Goal: Task Accomplishment & Management: Complete application form

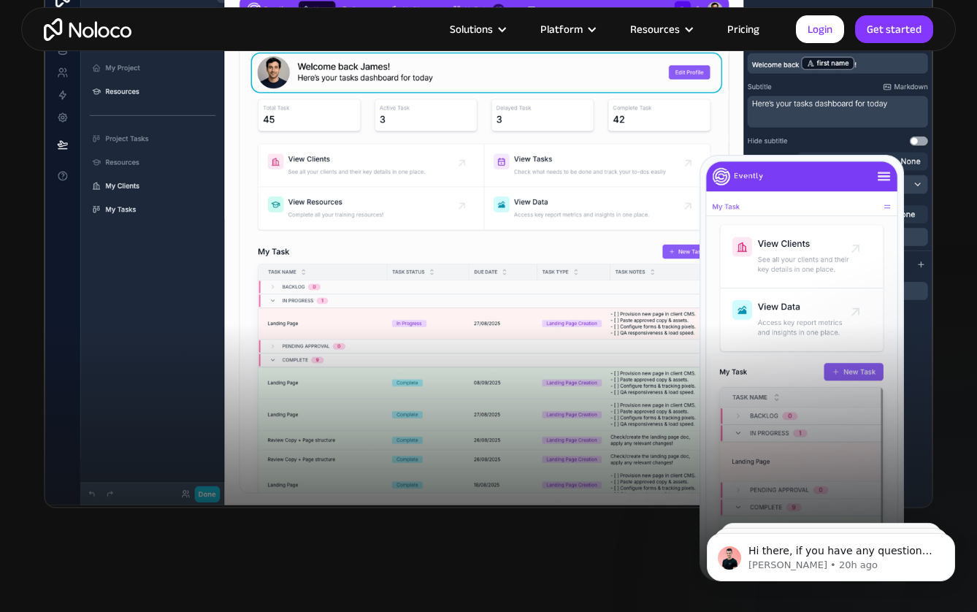
scroll to position [463, 0]
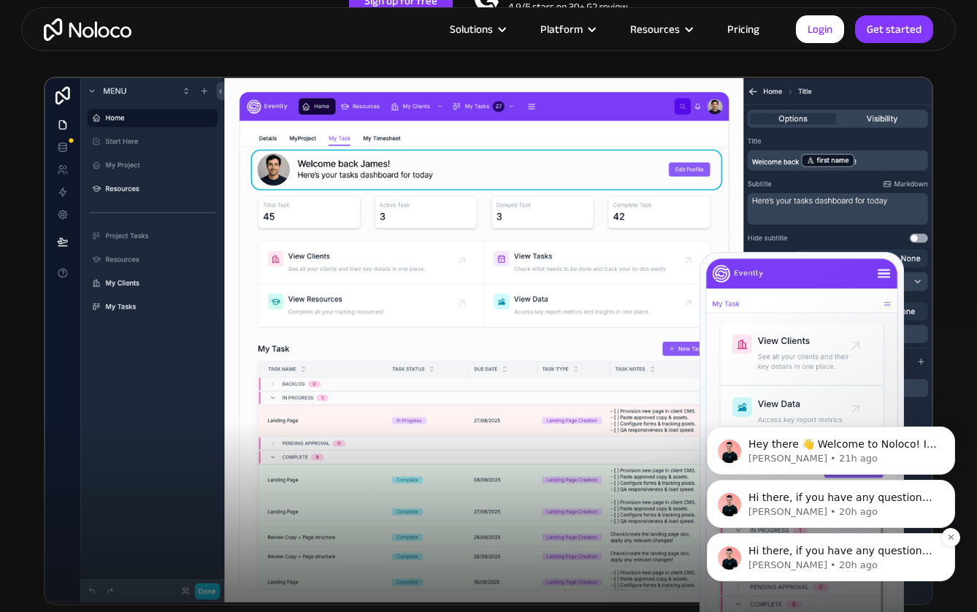
click at [897, 563] on p "[PERSON_NAME] • 20h ago" at bounding box center [843, 565] width 188 height 13
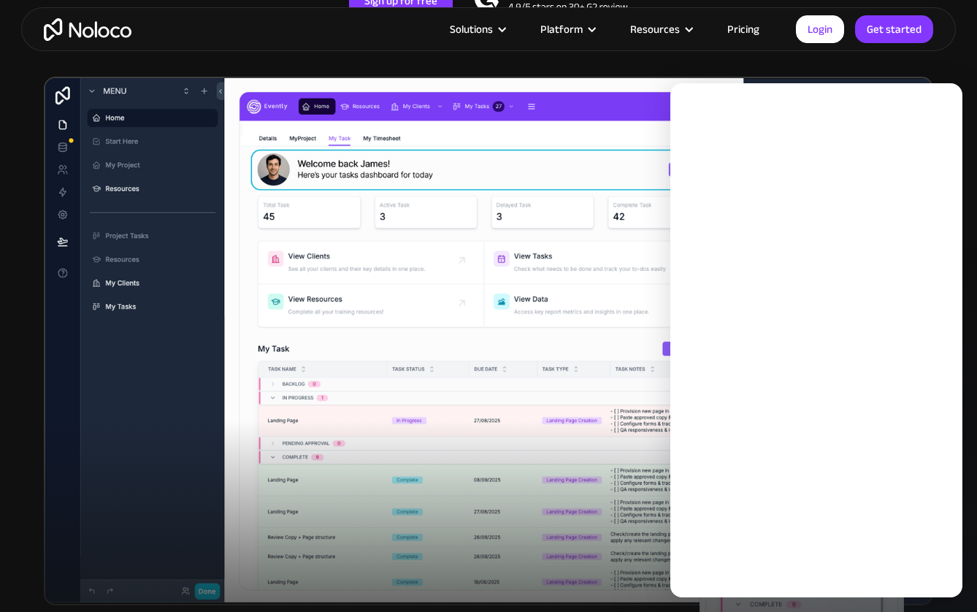
scroll to position [0, 0]
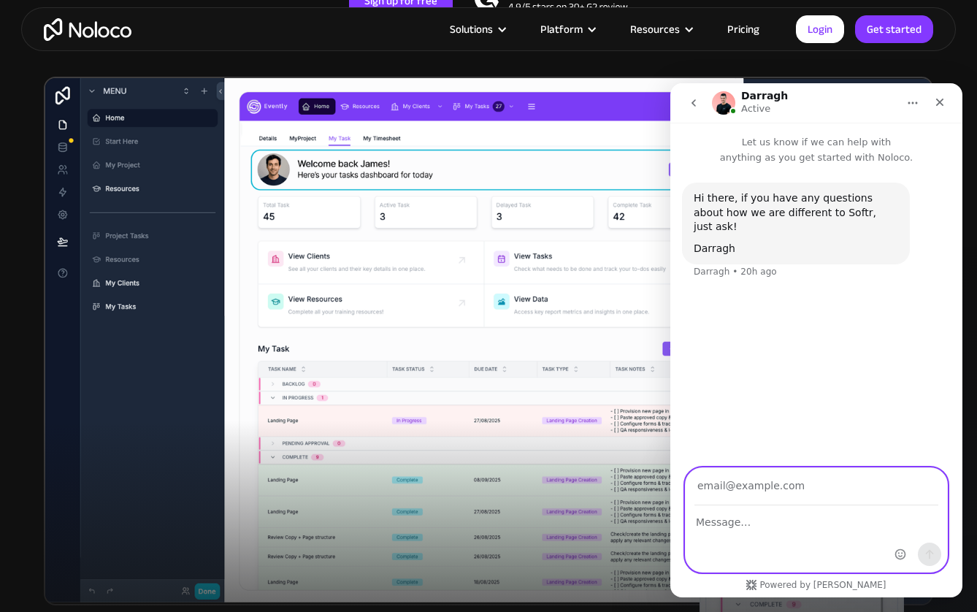
click at [804, 520] on textarea "Message…" at bounding box center [817, 518] width 262 height 25
click at [804, 492] on input "Your email" at bounding box center [817, 486] width 244 height 37
click at [800, 504] on input "Your email" at bounding box center [817, 486] width 244 height 37
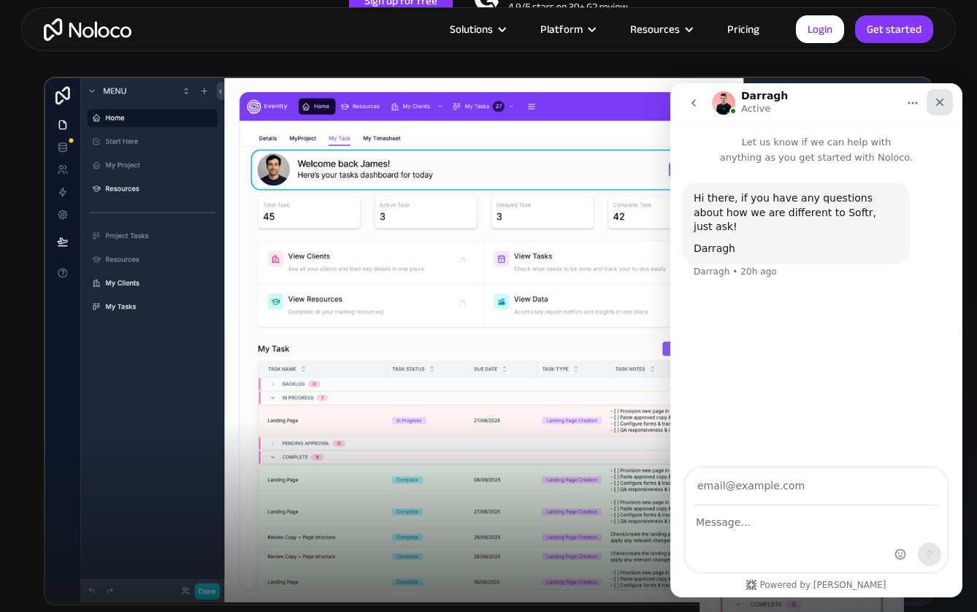
click at [942, 102] on icon "Close" at bounding box center [940, 102] width 12 height 12
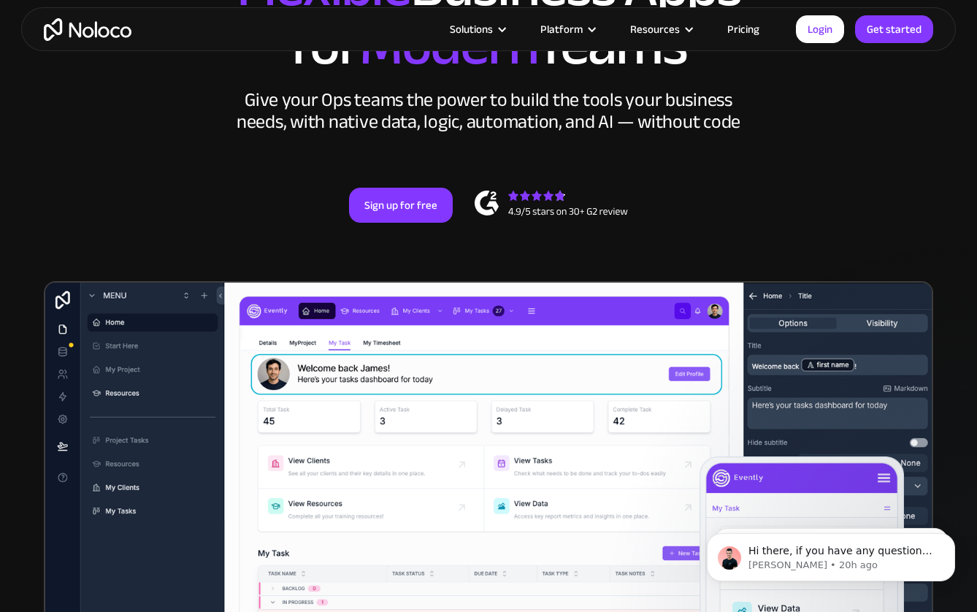
scroll to position [160, 0]
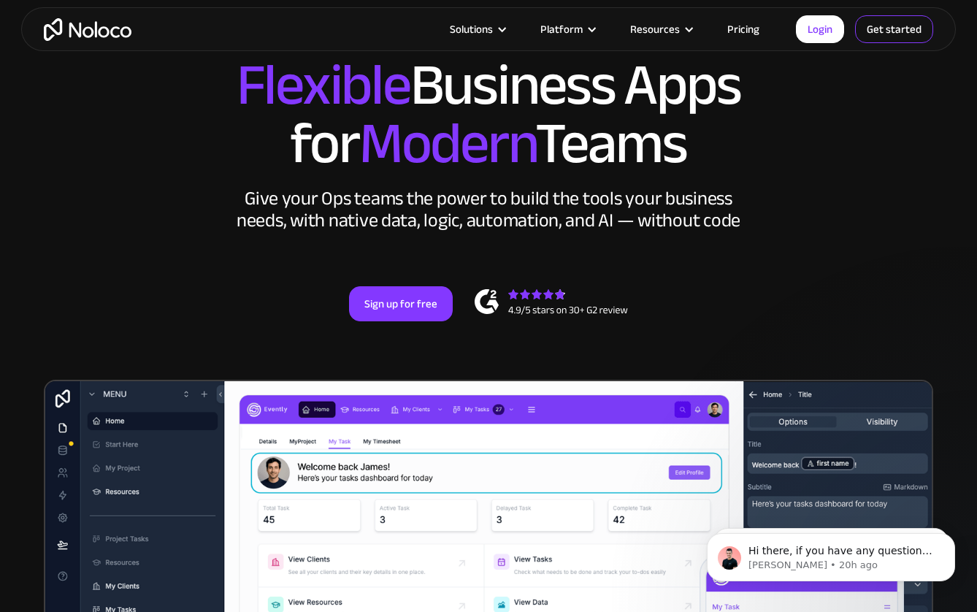
click at [912, 31] on link "Get started" at bounding box center [894, 29] width 78 height 28
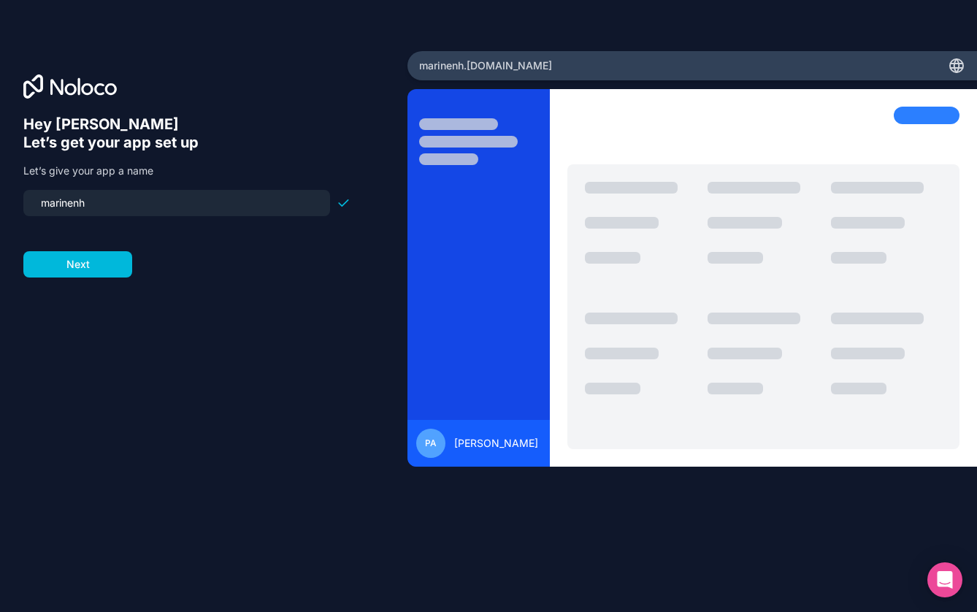
drag, startPoint x: 101, startPoint y: 202, endPoint x: -61, endPoint y: 197, distance: 162.3
click at [0, 197] on html "Hey [PERSON_NAME] 👋 Let’s get your app set up Let’s give your app a name marine…" at bounding box center [488, 306] width 977 height 612
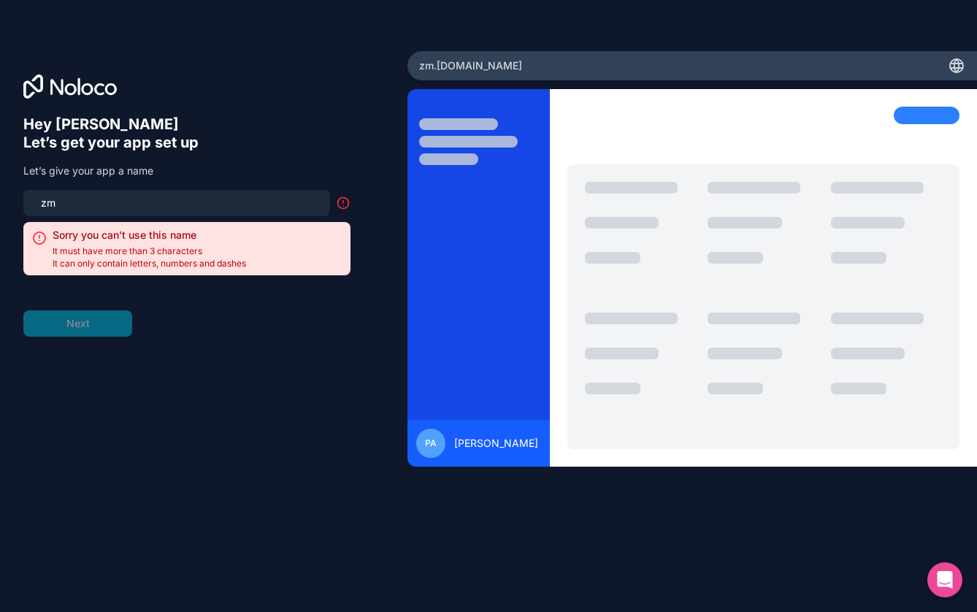
type input "z"
type input "m"
type input "meridiem"
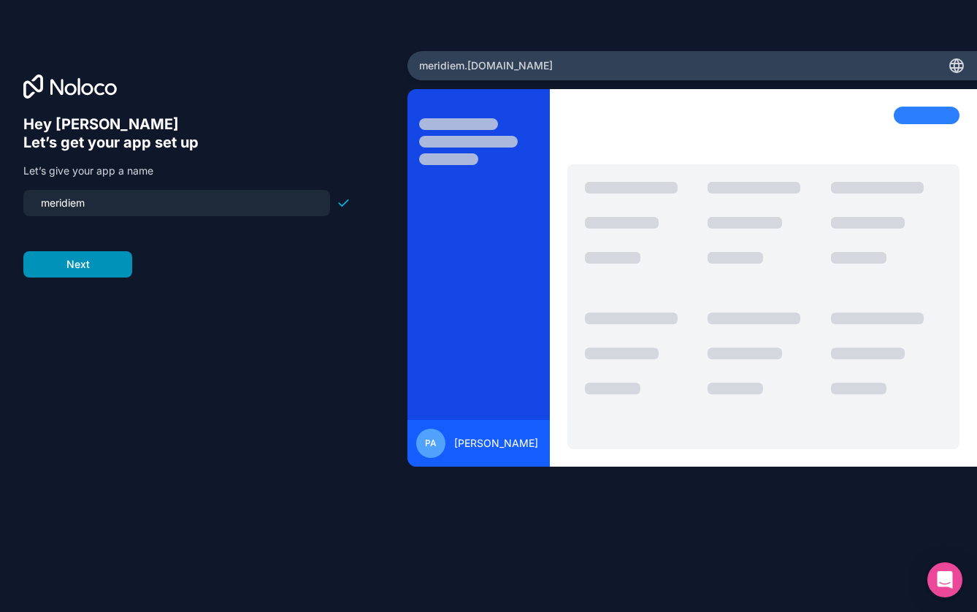
click at [81, 261] on button "Next" at bounding box center [77, 264] width 109 height 26
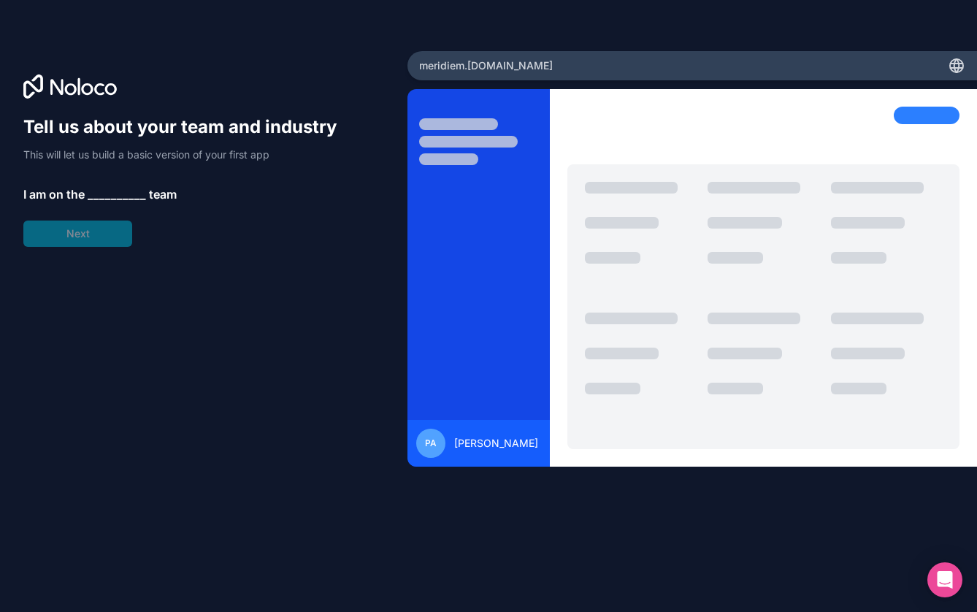
click at [99, 187] on span "__________" at bounding box center [117, 195] width 58 height 18
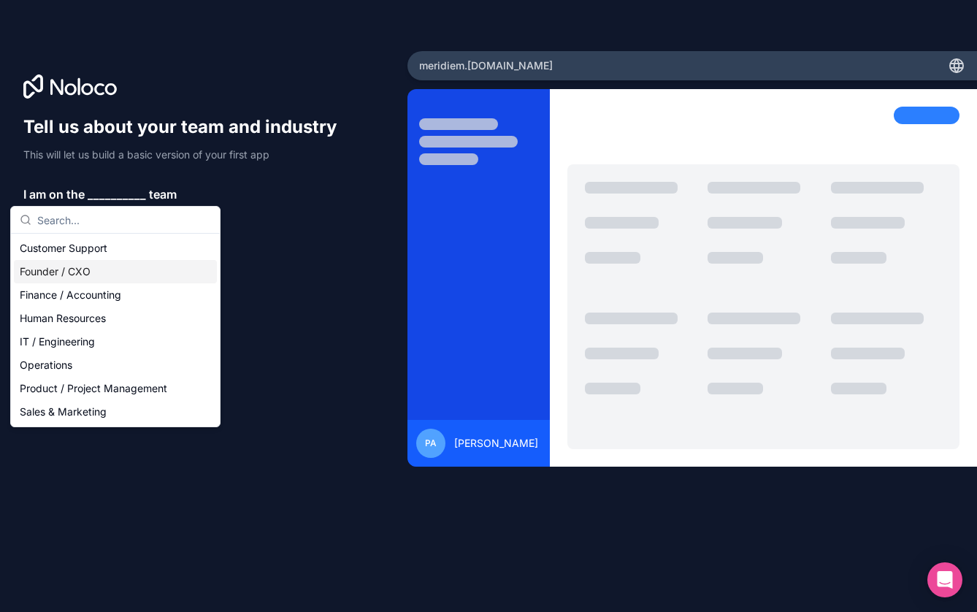
click at [83, 276] on div "Founder / CXO" at bounding box center [115, 271] width 203 height 23
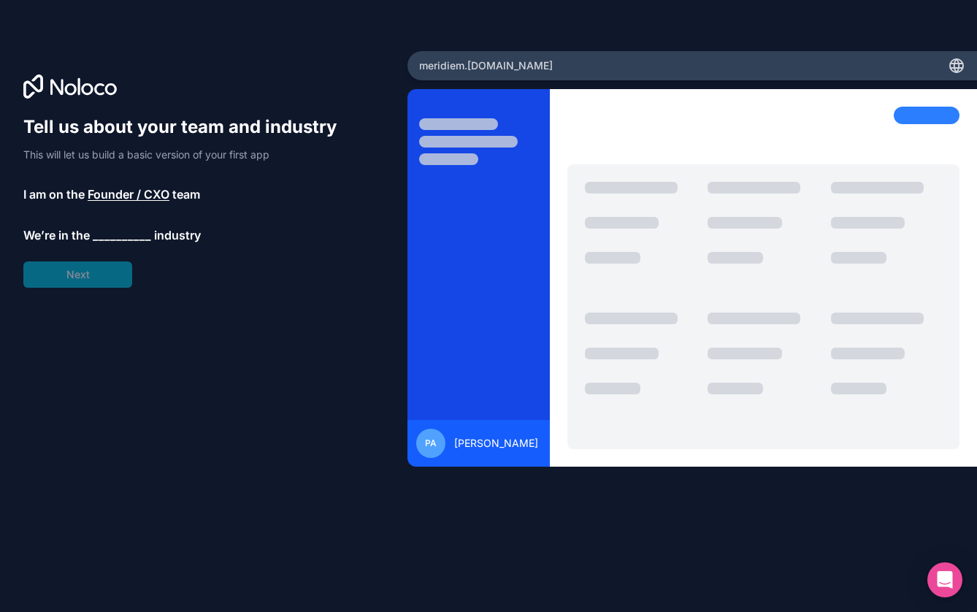
click at [103, 235] on span "__________" at bounding box center [122, 235] width 58 height 18
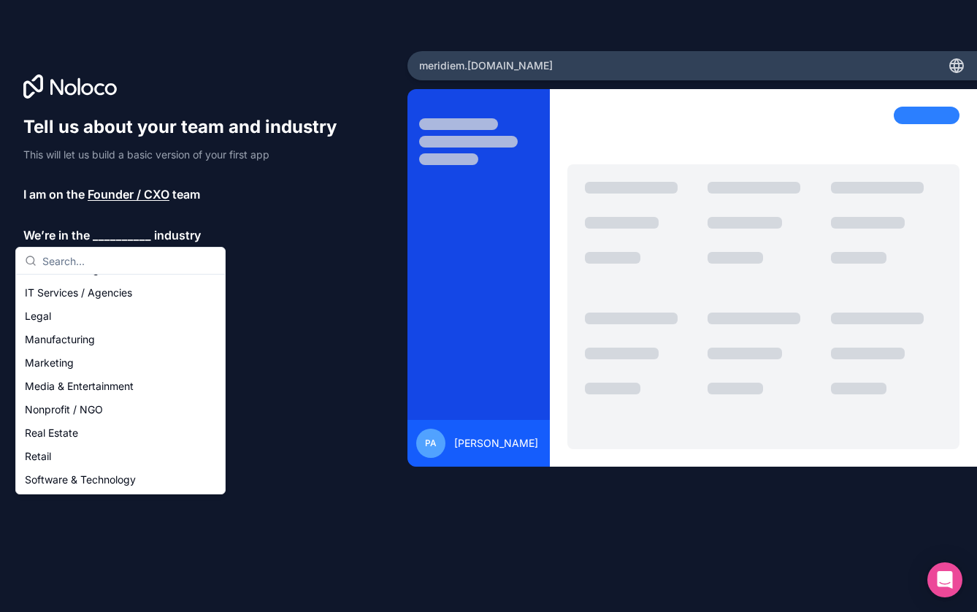
scroll to position [163, 0]
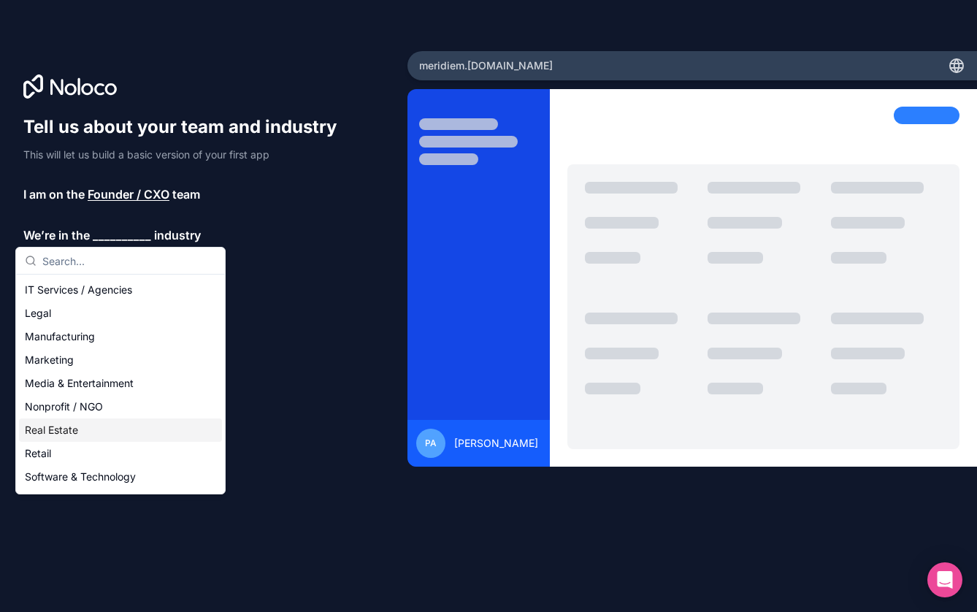
click at [83, 433] on div "Real Estate" at bounding box center [120, 430] width 203 height 23
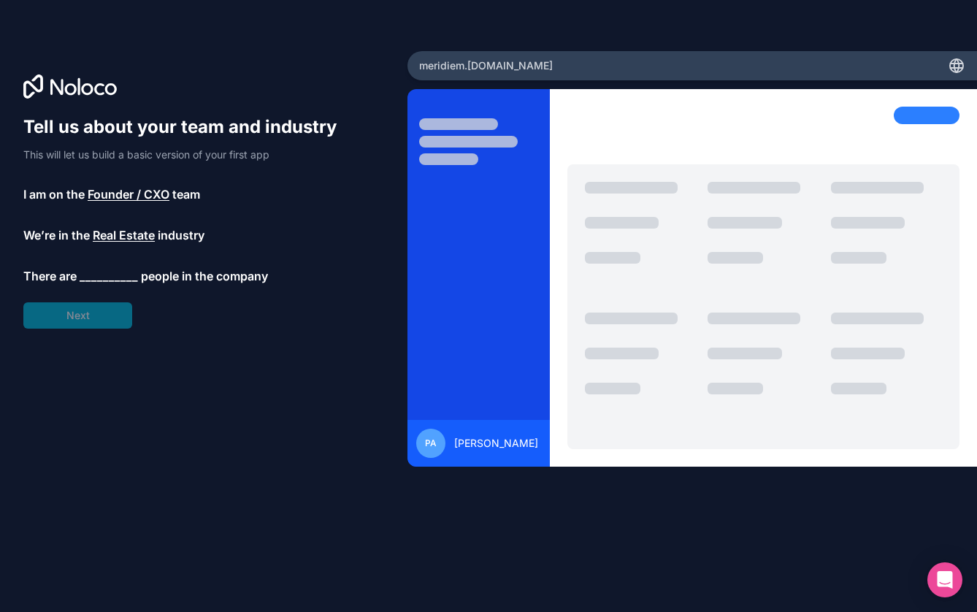
click at [119, 276] on span "__________" at bounding box center [109, 276] width 58 height 18
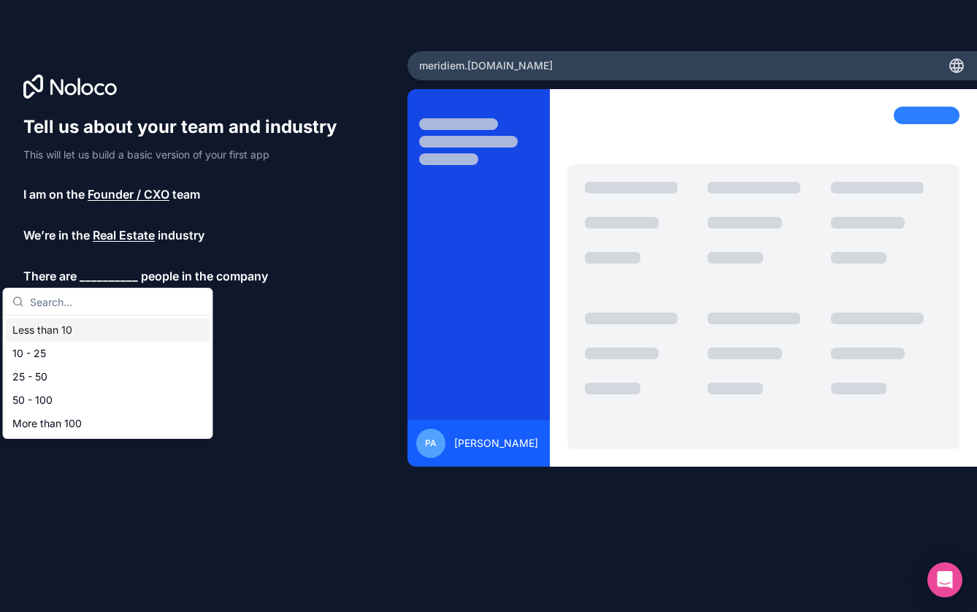
click at [94, 331] on div "Less than 10" at bounding box center [108, 330] width 203 height 23
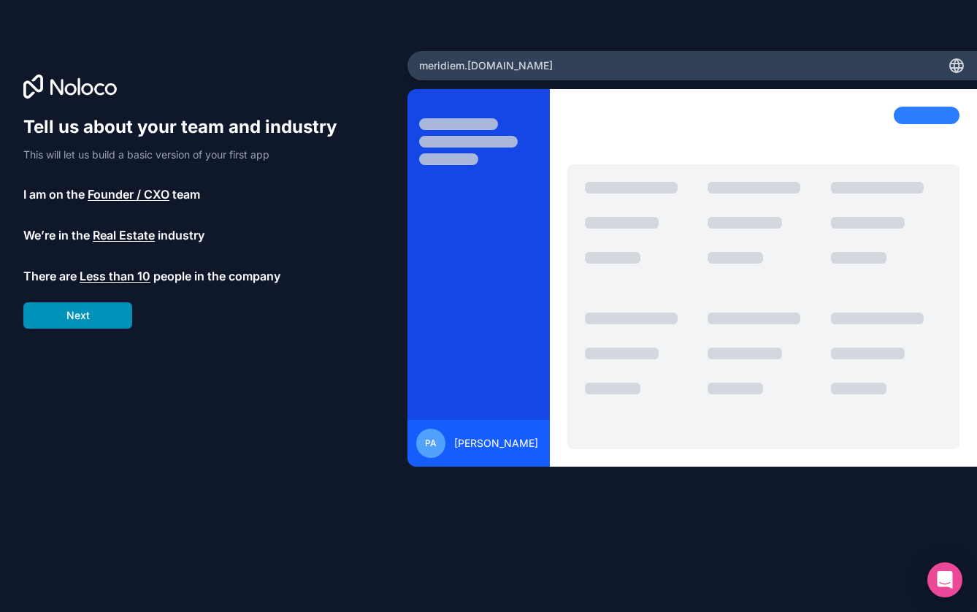
click at [94, 323] on button "Next" at bounding box center [77, 315] width 109 height 26
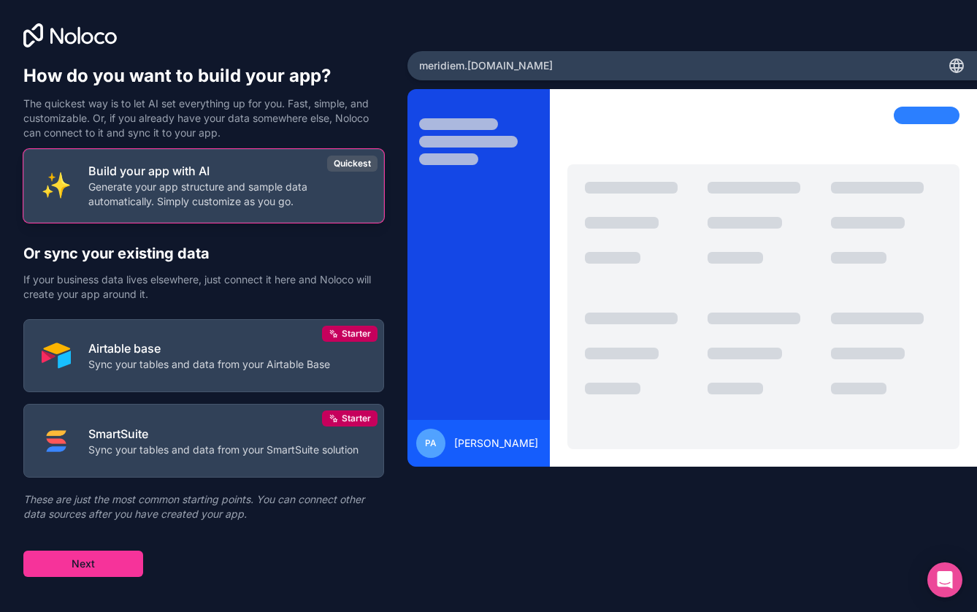
click at [243, 170] on p "Build your app with AI" at bounding box center [227, 171] width 278 height 18
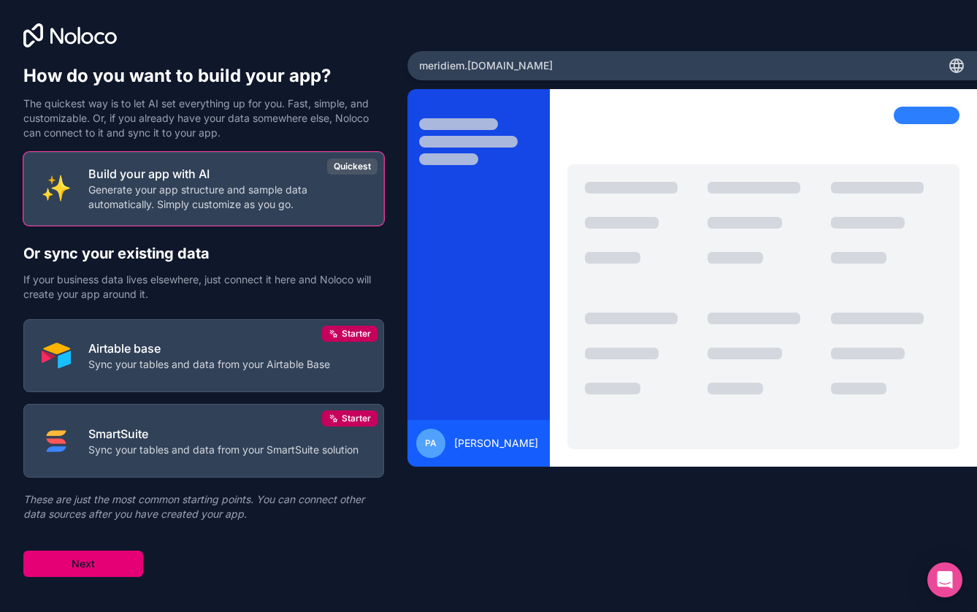
click at [80, 568] on button "Next" at bounding box center [83, 564] width 120 height 26
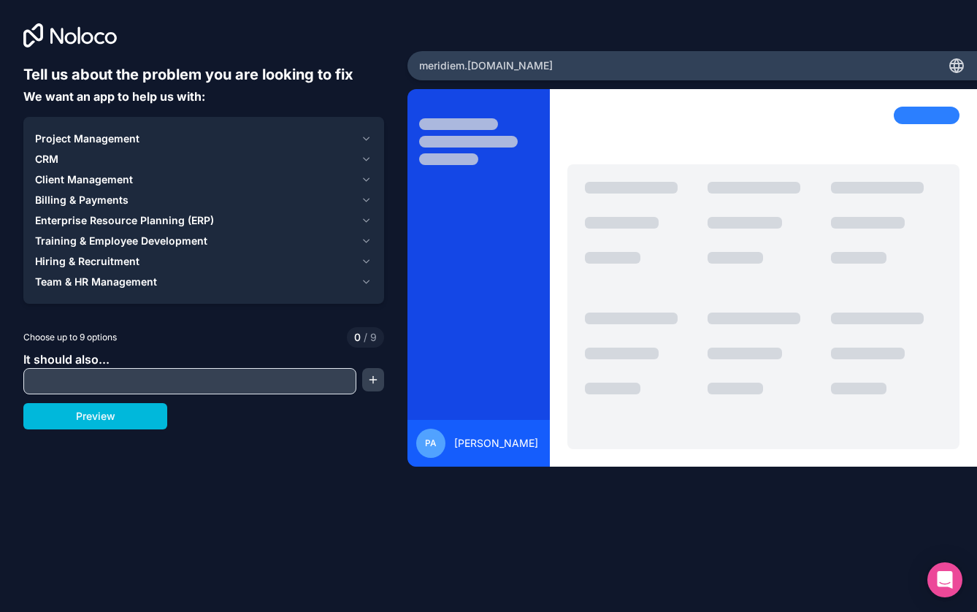
click at [367, 140] on icon "button" at bounding box center [366, 139] width 11 height 12
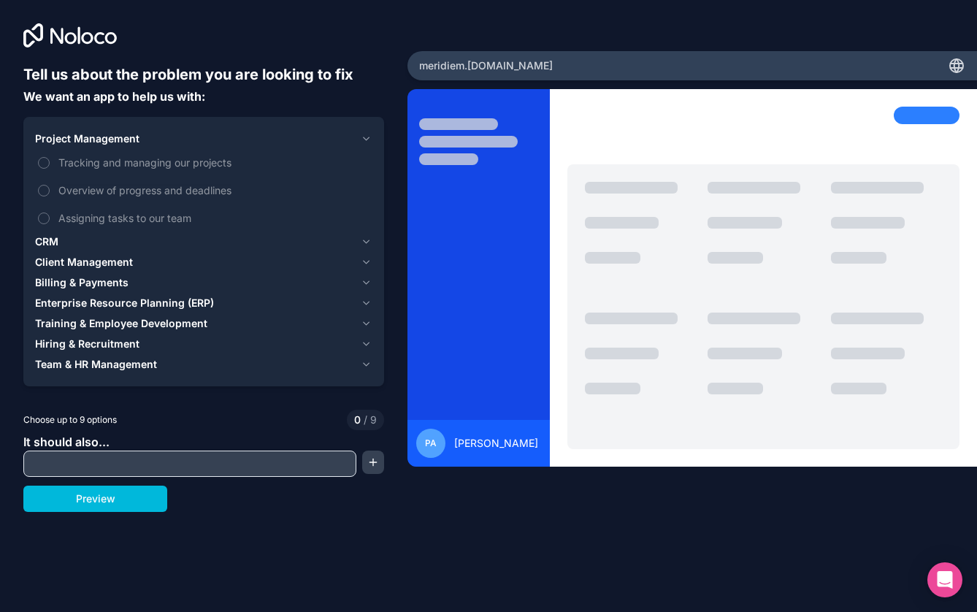
click at [46, 159] on button "Tracking and managing our projects" at bounding box center [44, 163] width 12 height 12
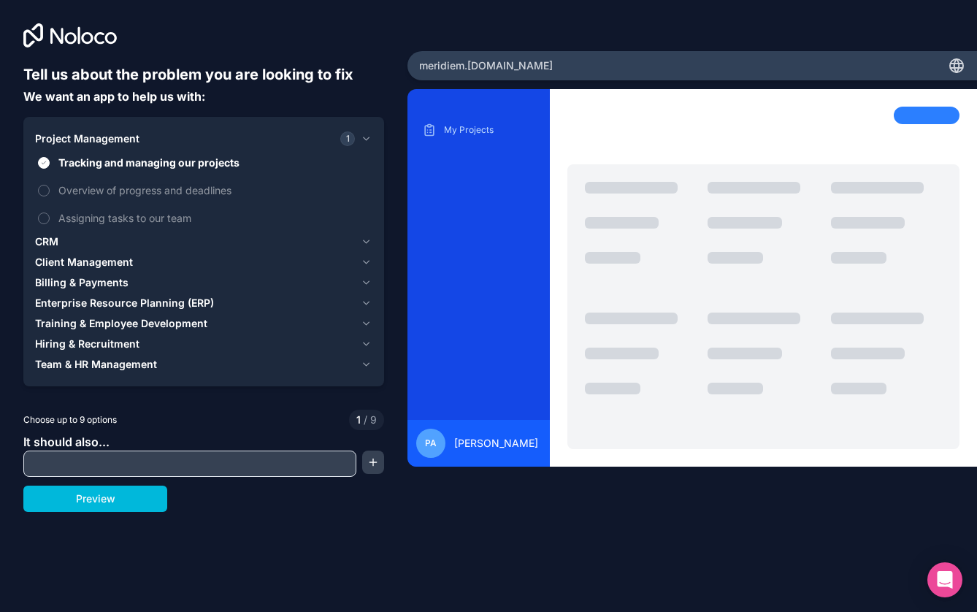
click at [41, 192] on button "Overview of progress and deadlines" at bounding box center [44, 191] width 12 height 12
click at [44, 216] on button "Assigning tasks to our team" at bounding box center [44, 219] width 12 height 12
click at [370, 243] on icon "button" at bounding box center [366, 242] width 11 height 12
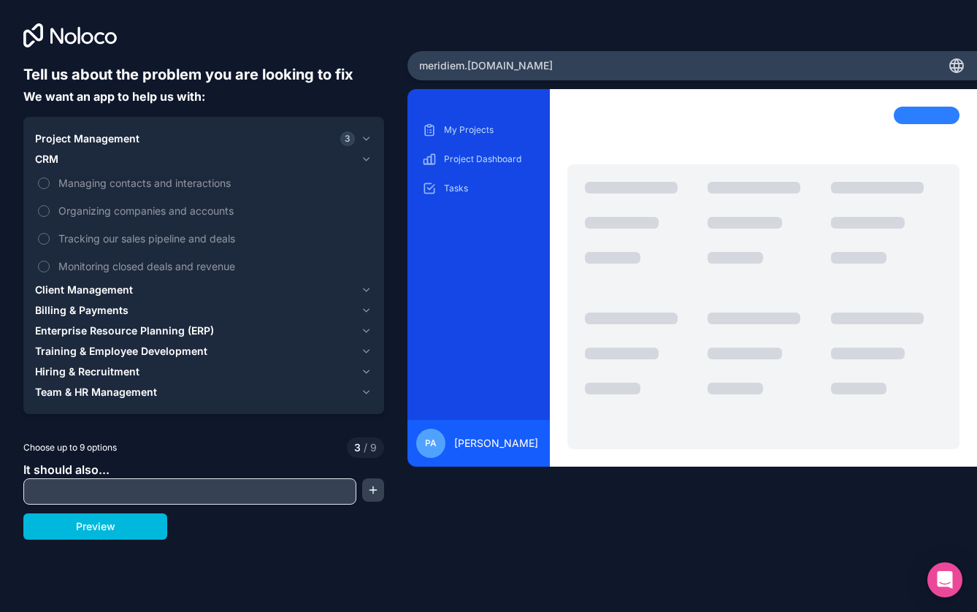
click at [43, 183] on button "Managing contacts and interactions" at bounding box center [44, 184] width 12 height 12
click at [44, 213] on button "Organizing companies and accounts" at bounding box center [44, 211] width 12 height 12
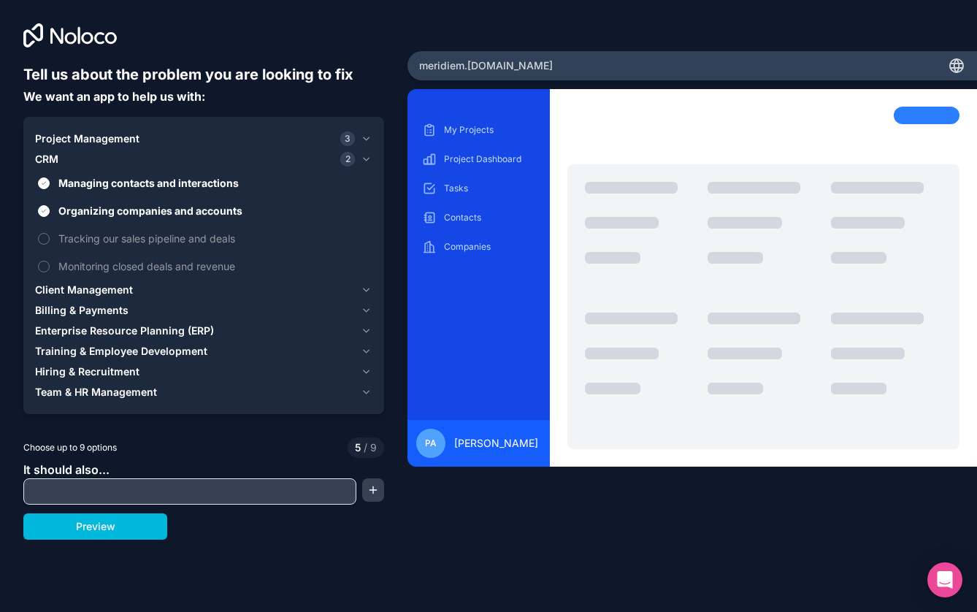
click at [130, 287] on span "Client Management" at bounding box center [84, 290] width 98 height 15
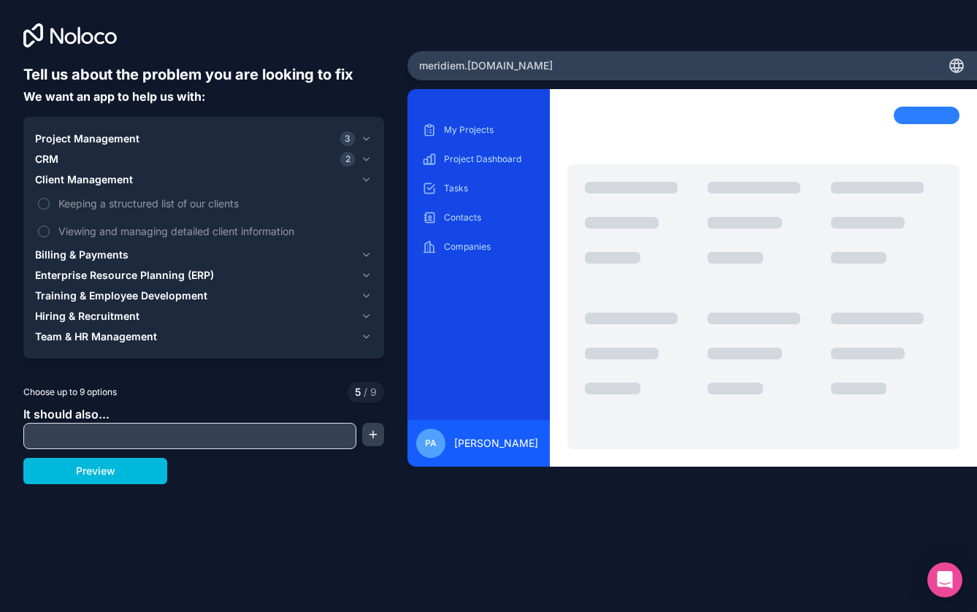
click at [42, 207] on button "Keeping a structured list of our clients" at bounding box center [44, 204] width 12 height 12
click at [42, 226] on button "Viewing and managing detailed client information" at bounding box center [44, 232] width 12 height 12
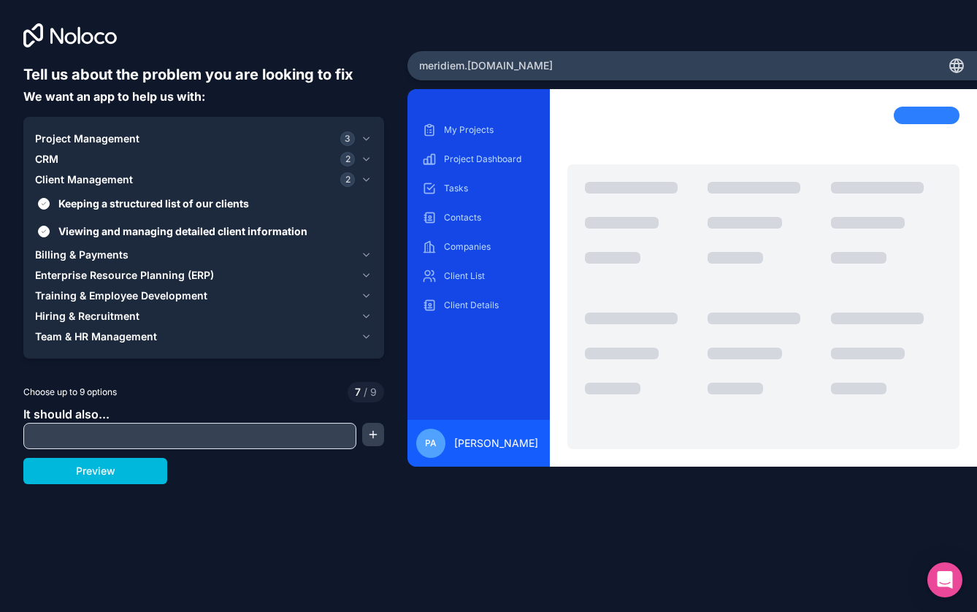
click at [369, 250] on icon "button" at bounding box center [366, 255] width 11 height 12
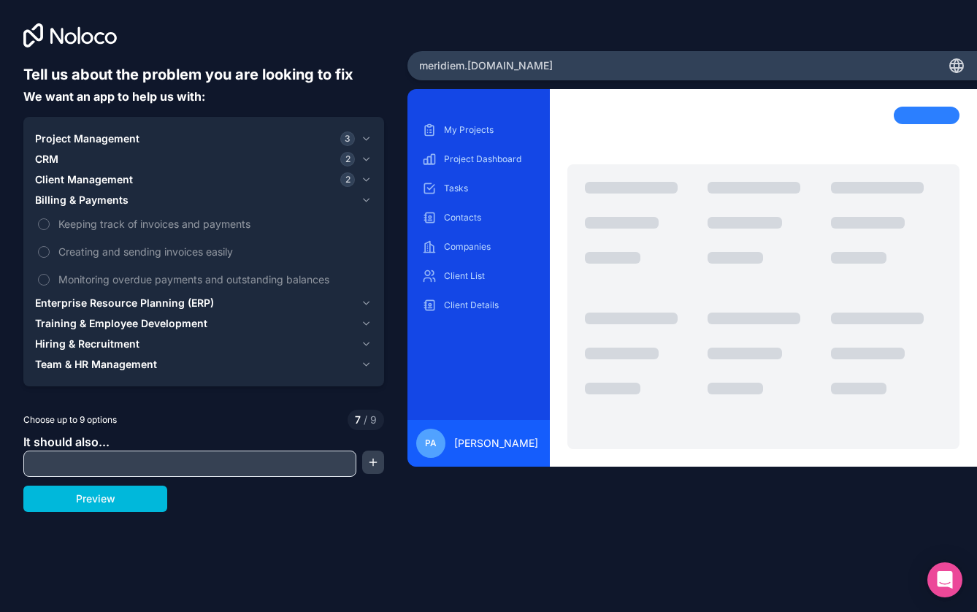
click at [41, 247] on button "Creating and sending invoices easily" at bounding box center [44, 252] width 12 height 12
click at [43, 222] on button "Keeping track of invoices and payments" at bounding box center [44, 224] width 12 height 12
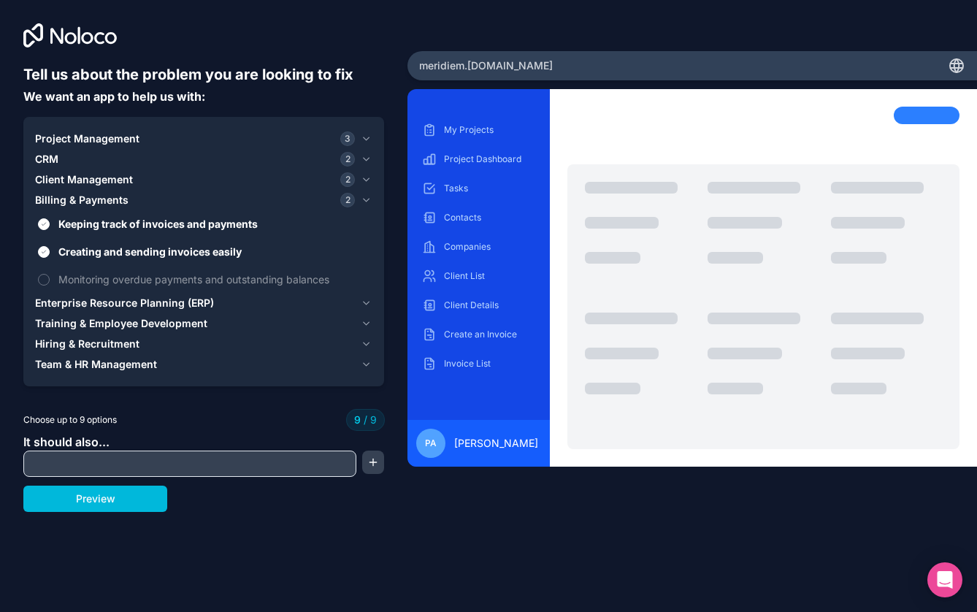
click at [109, 304] on span "Enterprise Resource Planning (ERP)" at bounding box center [124, 303] width 179 height 15
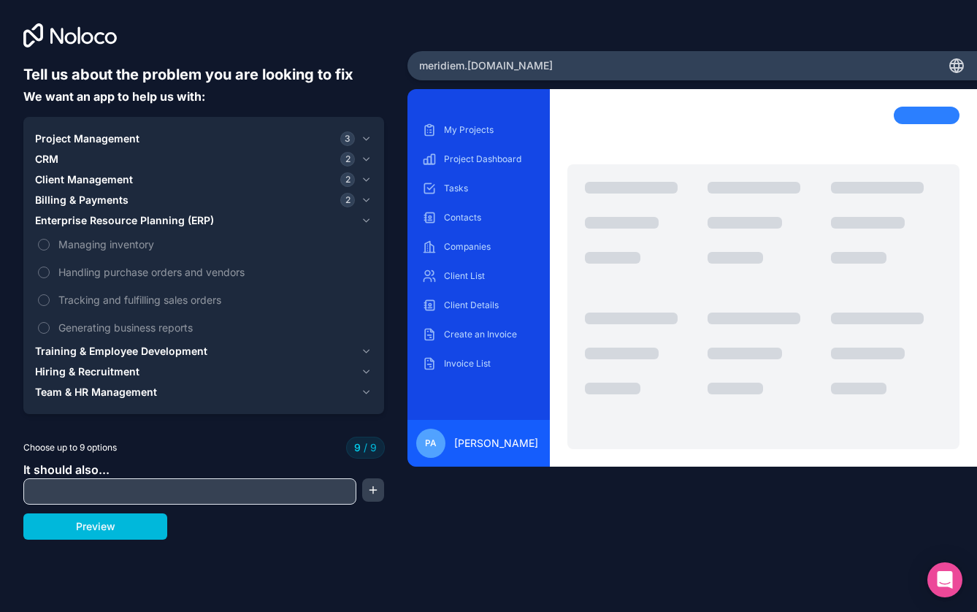
click at [186, 373] on div "Hiring & Recruitment" at bounding box center [195, 372] width 320 height 15
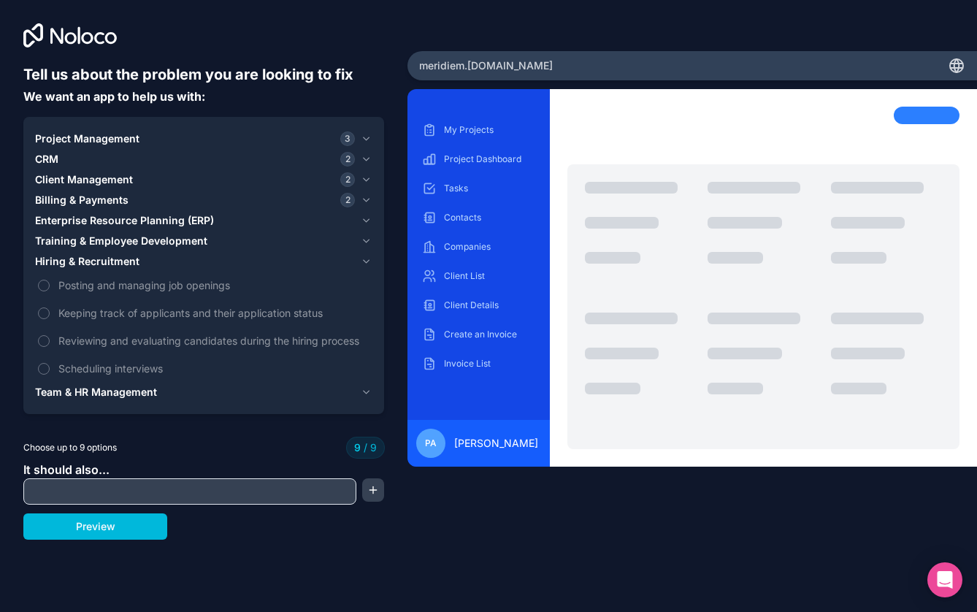
click at [172, 489] on input "text" at bounding box center [190, 491] width 326 height 20
click at [134, 530] on button "Preview" at bounding box center [95, 527] width 144 height 26
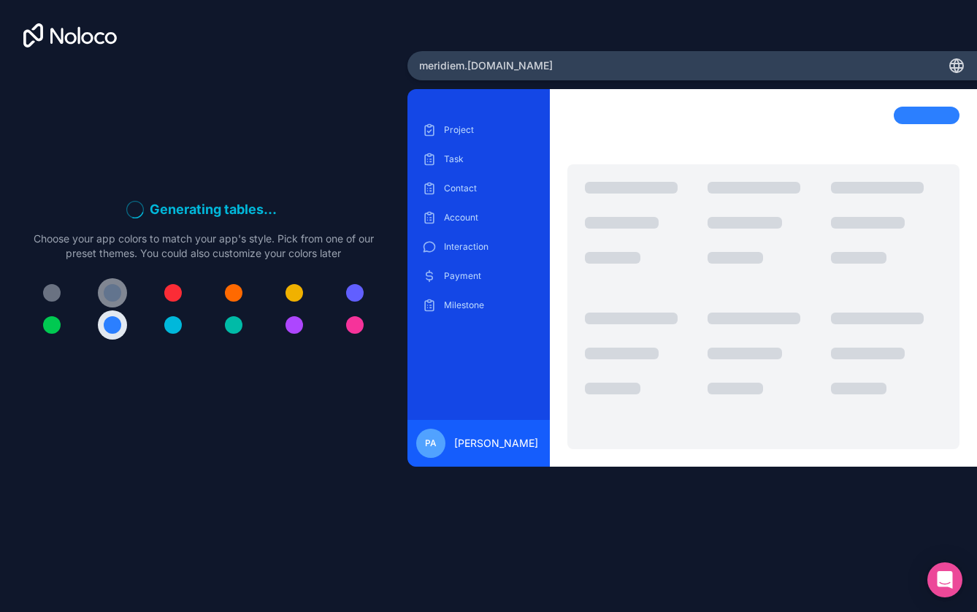
click at [115, 298] on div at bounding box center [113, 293] width 18 height 18
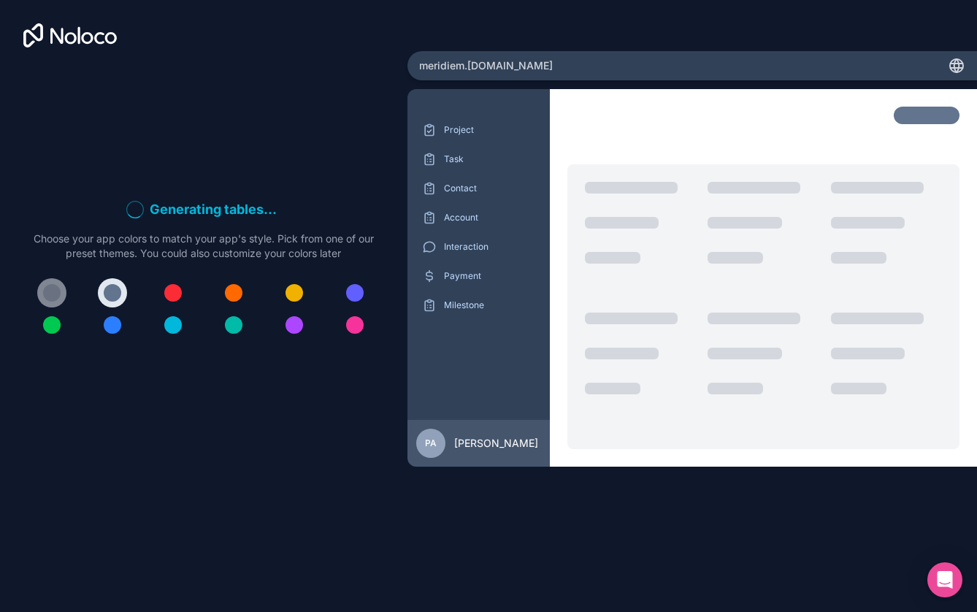
click at [45, 292] on div at bounding box center [52, 293] width 18 height 18
click at [54, 290] on div at bounding box center [52, 293] width 18 height 18
